Goal: Transaction & Acquisition: Purchase product/service

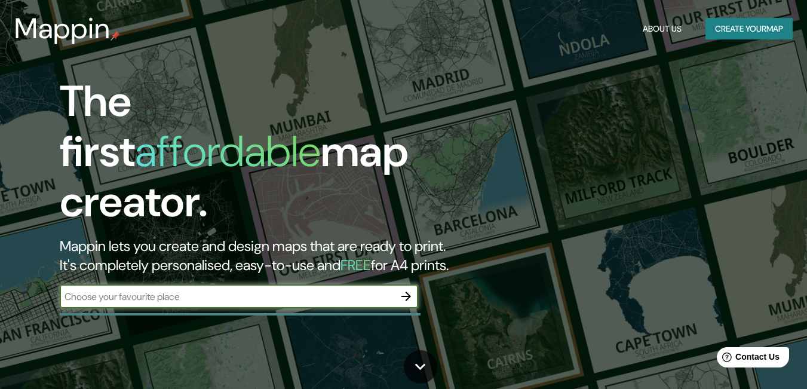
click at [235, 290] on input "text" at bounding box center [227, 297] width 334 height 14
paste input "-16.412251909329253, -71.52129331764522"
type input "-16.412251909329253, -71.52129331764522"
click at [404, 289] on icon "button" at bounding box center [406, 296] width 14 height 14
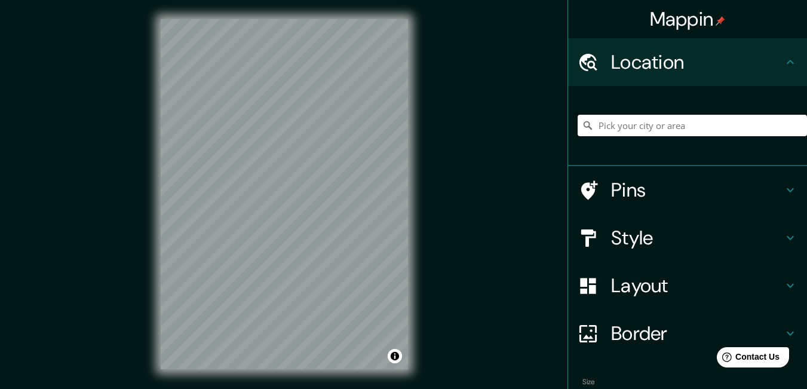
click at [618, 127] on input "Pick your city or area" at bounding box center [692, 126] width 229 height 22
click at [428, 201] on div "Mappin Location Pins Style Layout Border Choose a border. Hint : you can make l…" at bounding box center [403, 203] width 807 height 407
click at [453, 254] on div "Mappin Location Pins Style Layout Border Choose a border. Hint : you can make l…" at bounding box center [403, 203] width 807 height 407
click at [414, 269] on div "© Mapbox © OpenStreetMap Improve this map" at bounding box center [284, 194] width 285 height 388
click at [631, 112] on div at bounding box center [692, 126] width 229 height 60
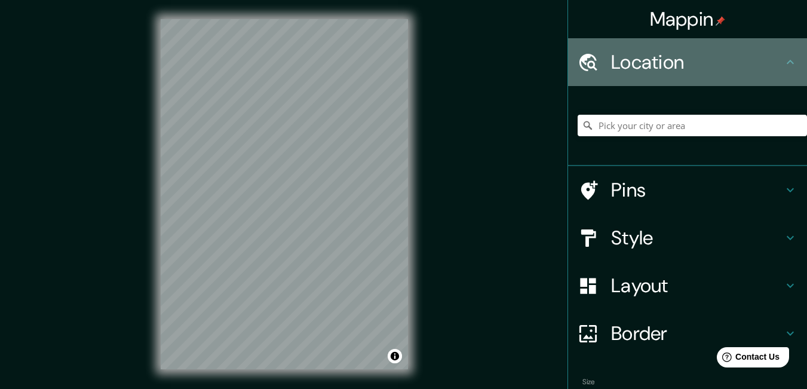
click at [764, 44] on div "Location" at bounding box center [687, 62] width 239 height 48
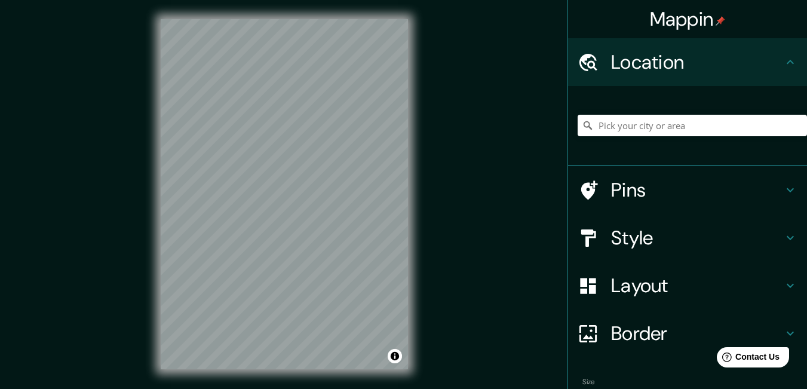
click at [771, 57] on h4 "Location" at bounding box center [697, 62] width 172 height 24
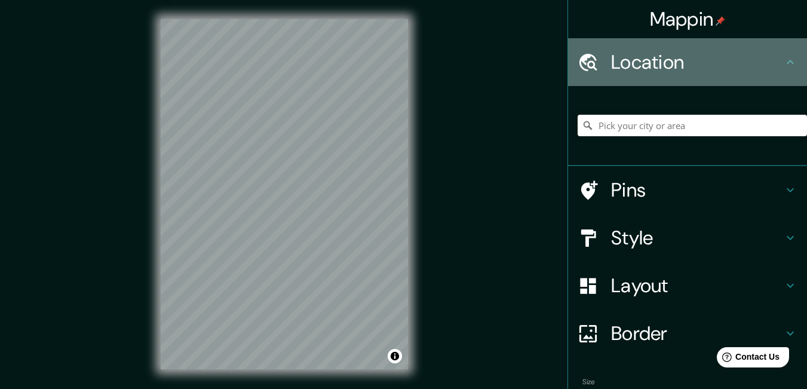
click at [771, 57] on h4 "Location" at bounding box center [697, 62] width 172 height 24
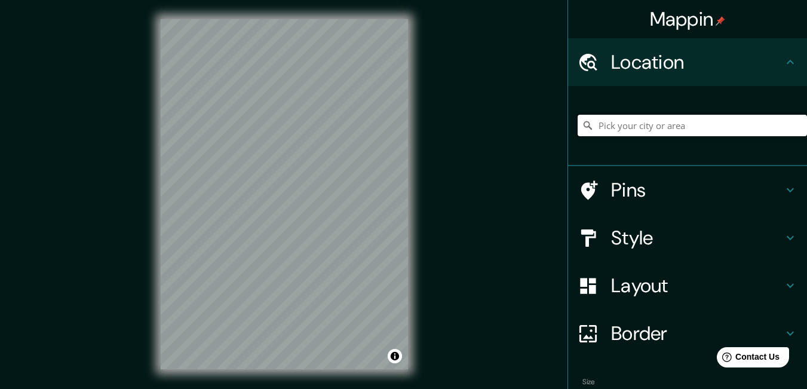
click at [607, 127] on input "Pick your city or area" at bounding box center [692, 126] width 229 height 22
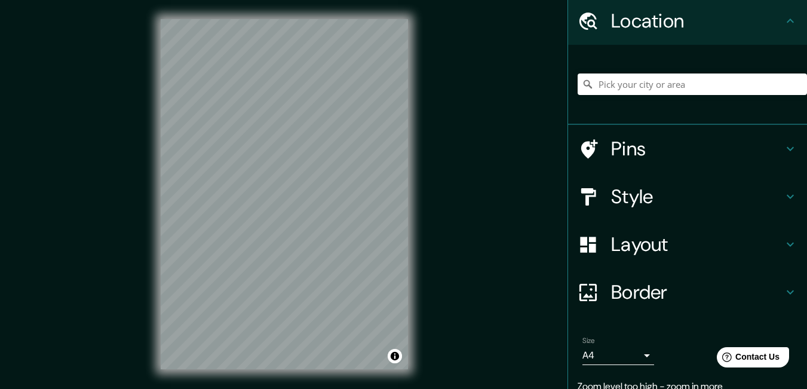
scroll to position [92, 0]
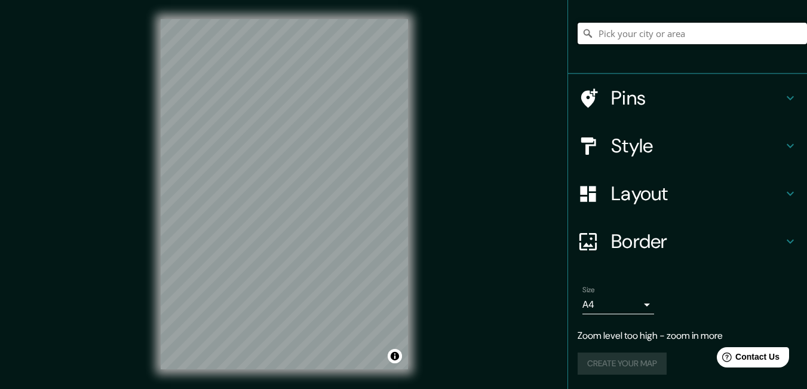
click at [669, 41] on input "Pick your city or area" at bounding box center [692, 34] width 229 height 22
paste input "-16.412251909329253, -71.52129331764522"
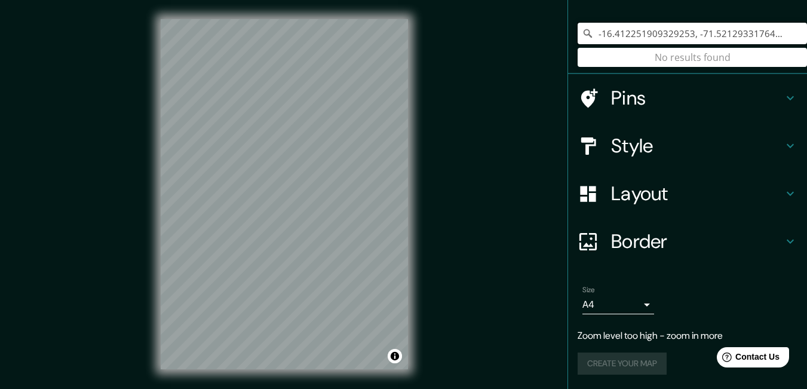
type input "-16.412251909329253, -71.52129331764522"
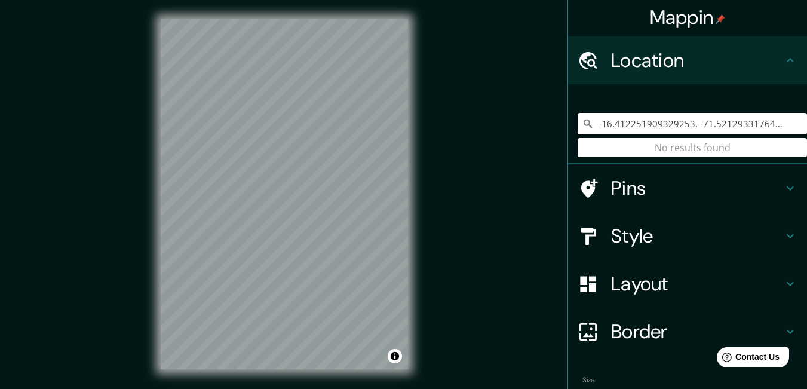
scroll to position [0, 0]
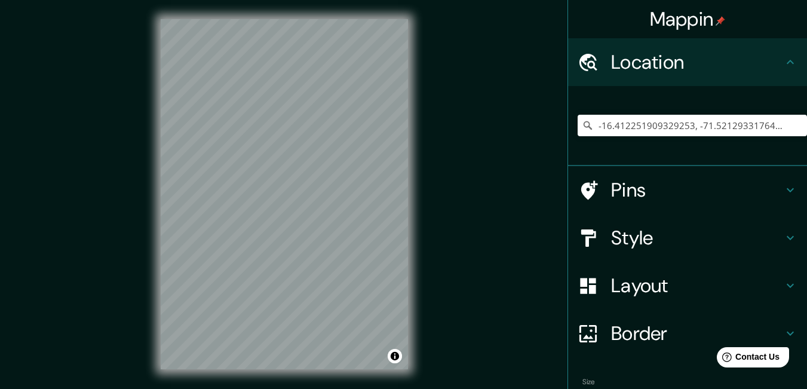
click at [672, 156] on div "-16.412251909329253, -71.52129331764522 No results found" at bounding box center [687, 126] width 239 height 80
drag, startPoint x: 792, startPoint y: 128, endPoint x: 495, endPoint y: 143, distance: 297.2
click at [495, 143] on div "Mappin Location [GEOGRAPHIC_DATA] No results found Pins Style Layout Border Cho…" at bounding box center [403, 203] width 807 height 407
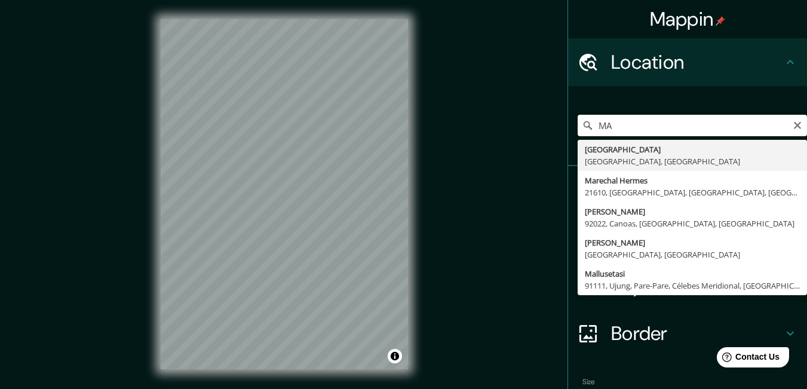
type input "M"
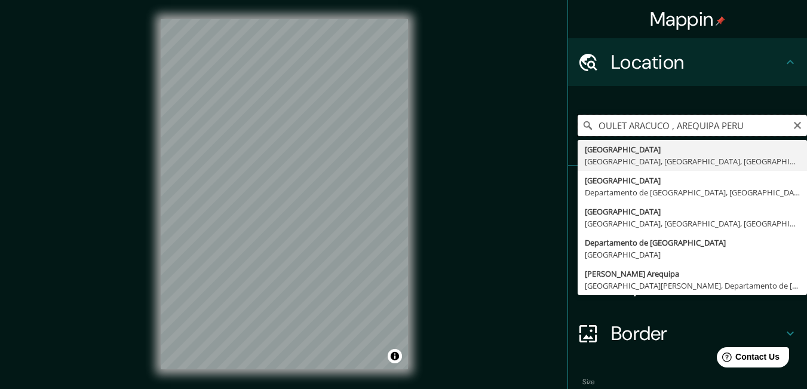
click at [715, 126] on input "OULET ARACUCO , AREQUIPA PERU" at bounding box center [692, 126] width 229 height 22
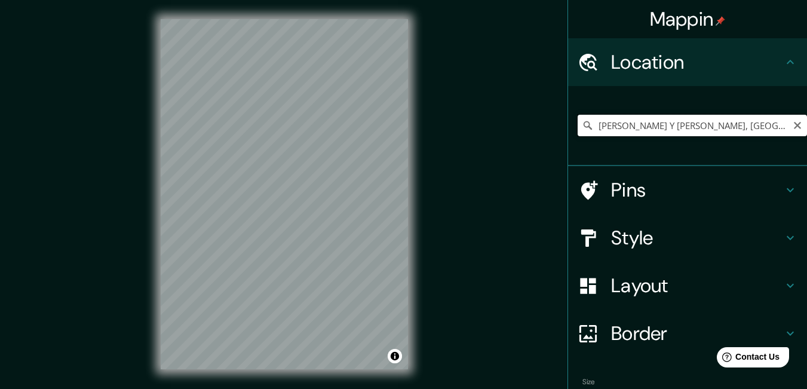
click at [747, 128] on input "[PERSON_NAME] Y [PERSON_NAME], [GEOGRAPHIC_DATA], [GEOGRAPHIC_DATA]" at bounding box center [692, 126] width 229 height 22
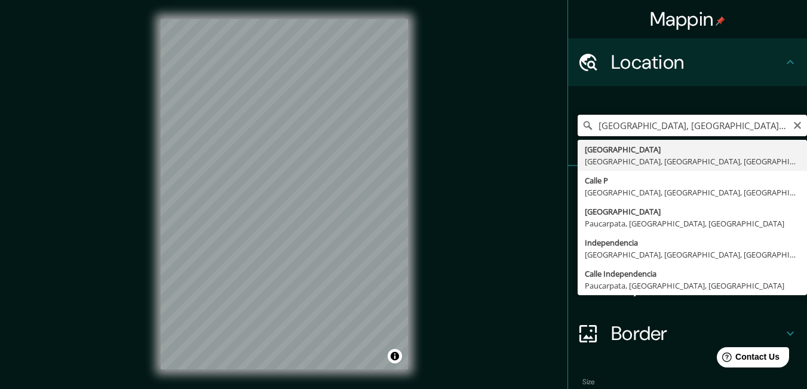
click at [687, 128] on input "[GEOGRAPHIC_DATA], [GEOGRAPHIC_DATA], [GEOGRAPHIC_DATA], [GEOGRAPHIC_DATA]" at bounding box center [692, 126] width 229 height 22
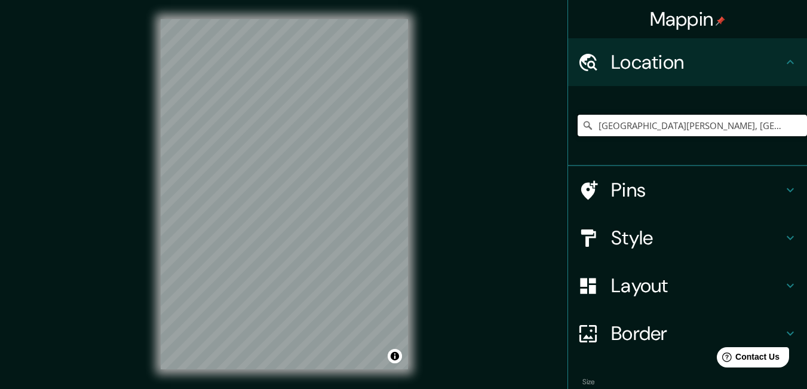
type input "[GEOGRAPHIC_DATA][PERSON_NAME], [GEOGRAPHIC_DATA], [GEOGRAPHIC_DATA], [GEOGRAPH…"
